Goal: Navigation & Orientation: Find specific page/section

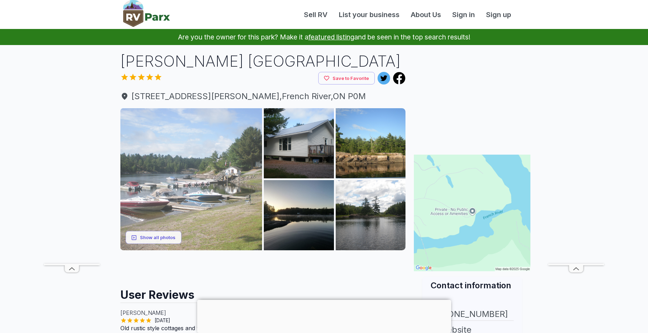
click at [186, 157] on img at bounding box center [191, 179] width 142 height 142
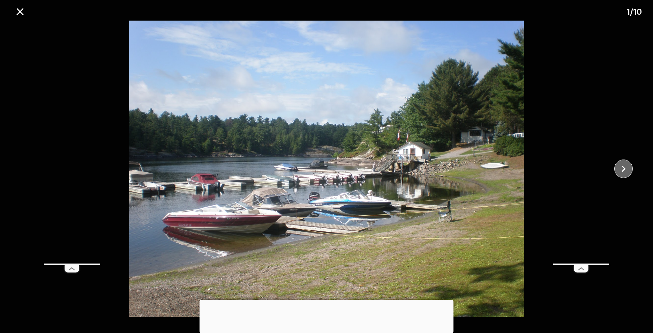
click at [627, 166] on icon "close" at bounding box center [623, 169] width 12 height 12
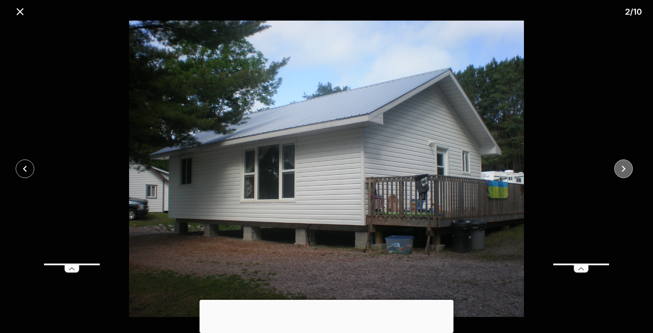
click at [627, 166] on icon "close" at bounding box center [623, 169] width 12 height 12
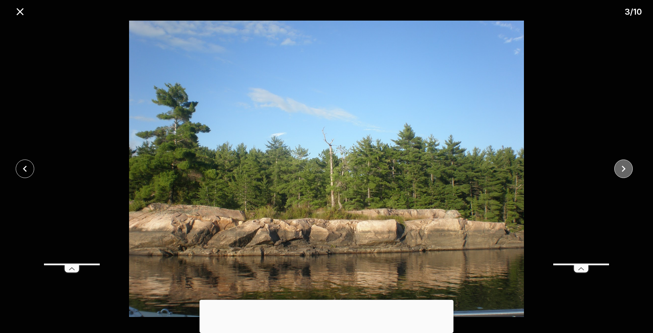
click at [627, 166] on icon "close" at bounding box center [623, 169] width 12 height 12
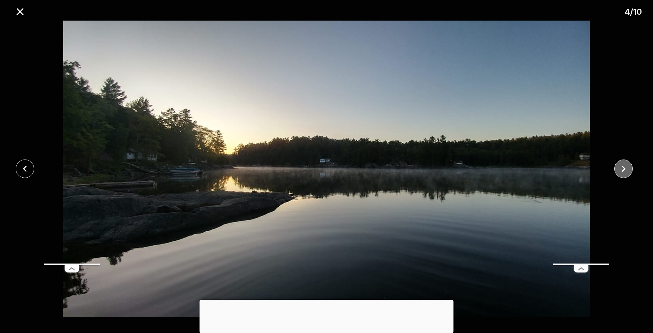
click at [627, 166] on icon "close" at bounding box center [623, 169] width 12 height 12
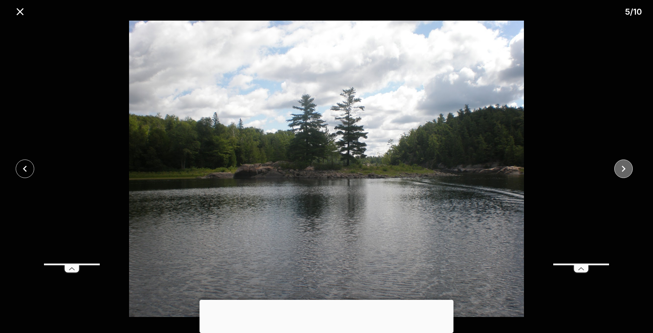
click at [627, 166] on icon "close" at bounding box center [623, 169] width 12 height 12
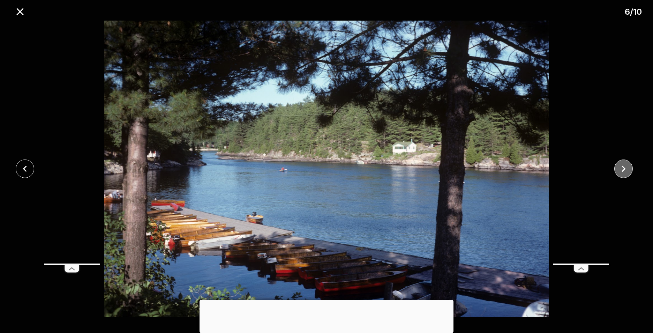
click at [627, 166] on icon "close" at bounding box center [623, 169] width 12 height 12
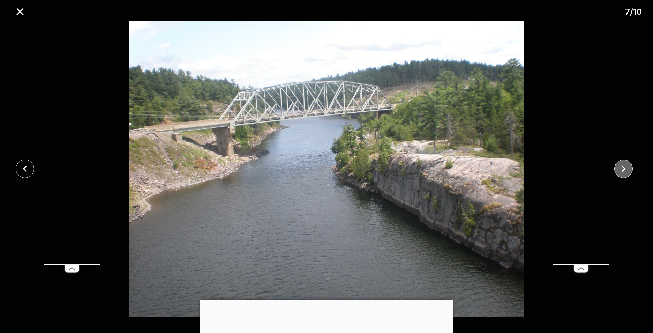
click at [627, 166] on icon "close" at bounding box center [623, 169] width 12 height 12
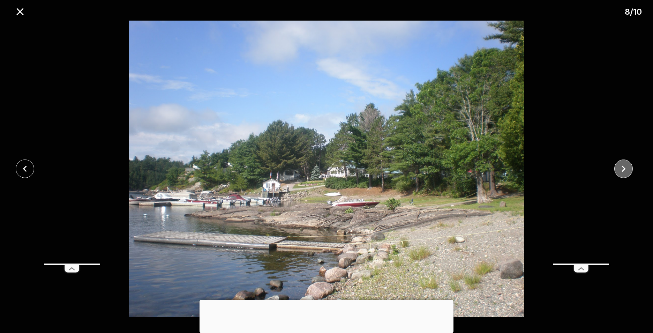
click at [627, 166] on icon "close" at bounding box center [623, 169] width 12 height 12
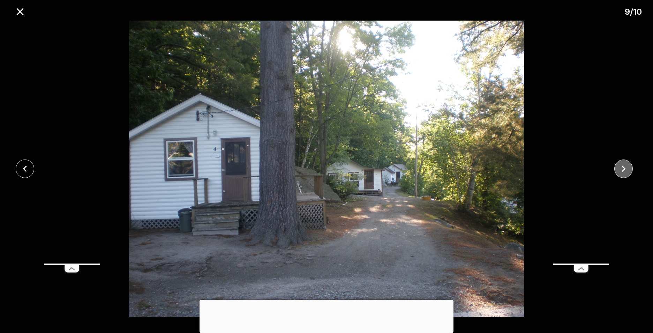
click at [627, 166] on icon "close" at bounding box center [623, 169] width 12 height 12
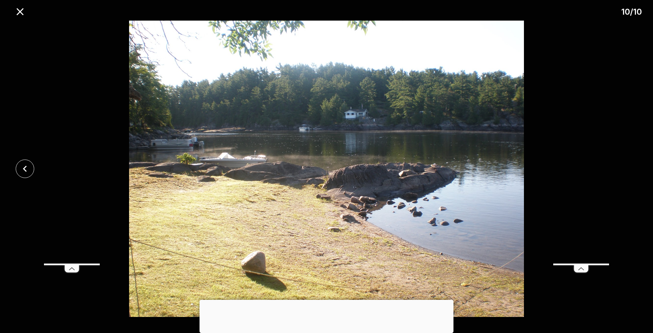
click at [627, 166] on div at bounding box center [326, 169] width 653 height 296
